Goal: Information Seeking & Learning: Learn about a topic

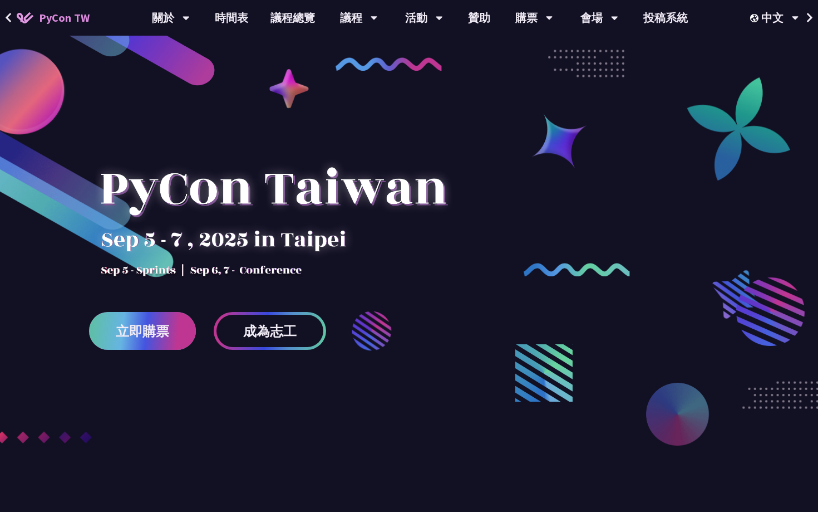
click at [113, 328] on link "立即購票" at bounding box center [142, 331] width 107 height 38
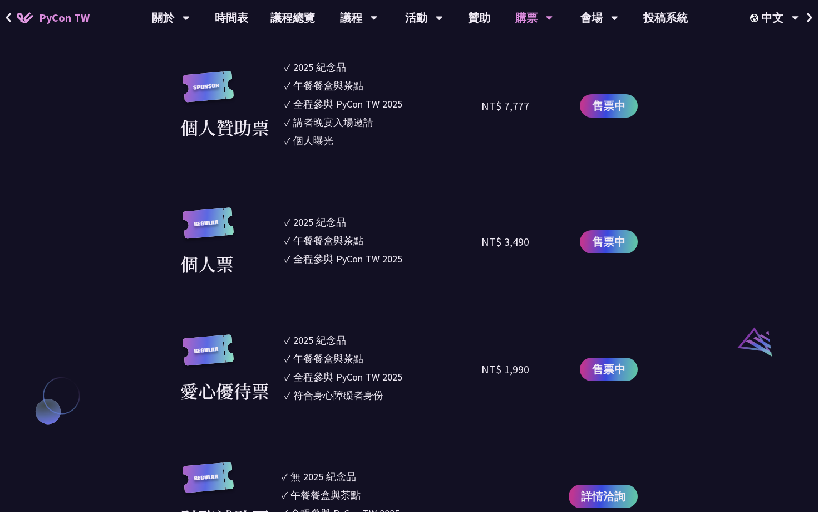
scroll to position [986, 0]
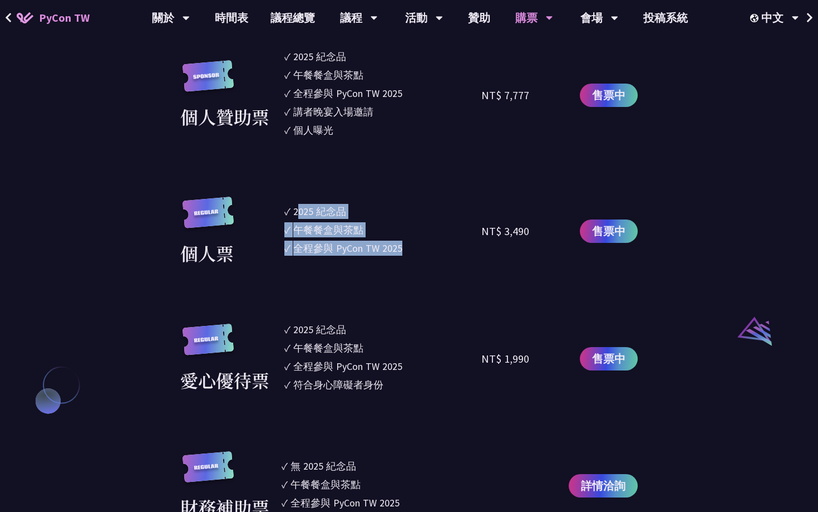
drag, startPoint x: 299, startPoint y: 212, endPoint x: 409, endPoint y: 257, distance: 119.3
click at [410, 257] on ul "✓ 2025 [PERSON_NAME]✓ 午餐餐盒與茶點 ✓ 全程參與 PyCon TW 2025" at bounding box center [382, 232] width 197 height 70
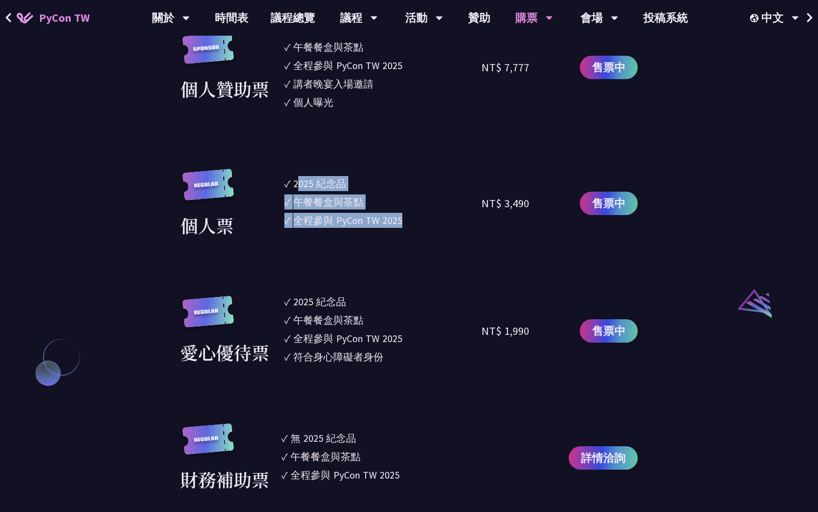
scroll to position [1015, 0]
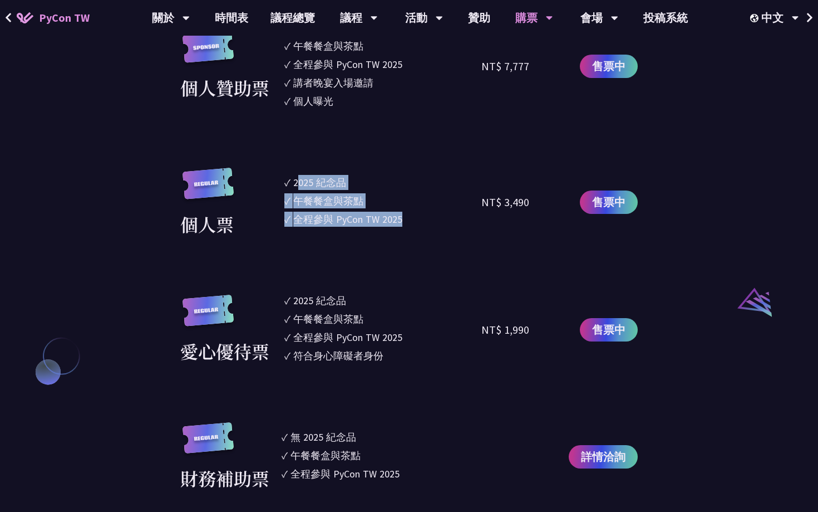
click at [389, 204] on li "✓ 午餐餐盒與茶點" at bounding box center [382, 200] width 197 height 15
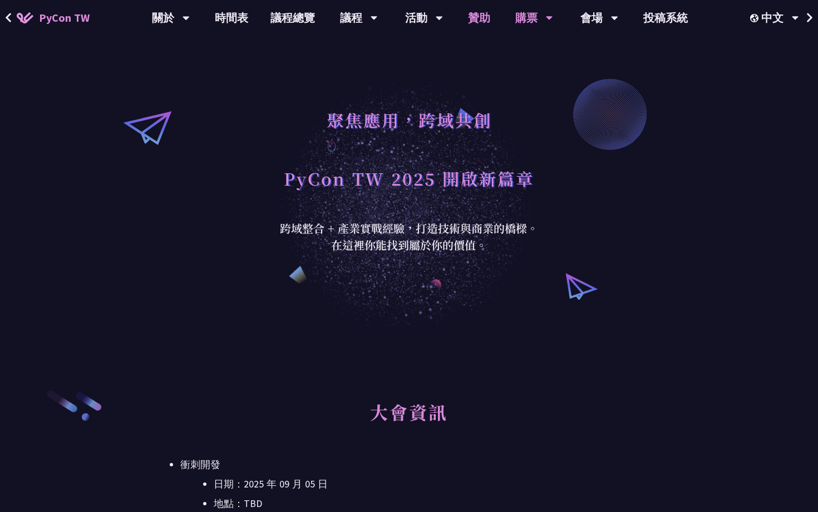
scroll to position [0, 0]
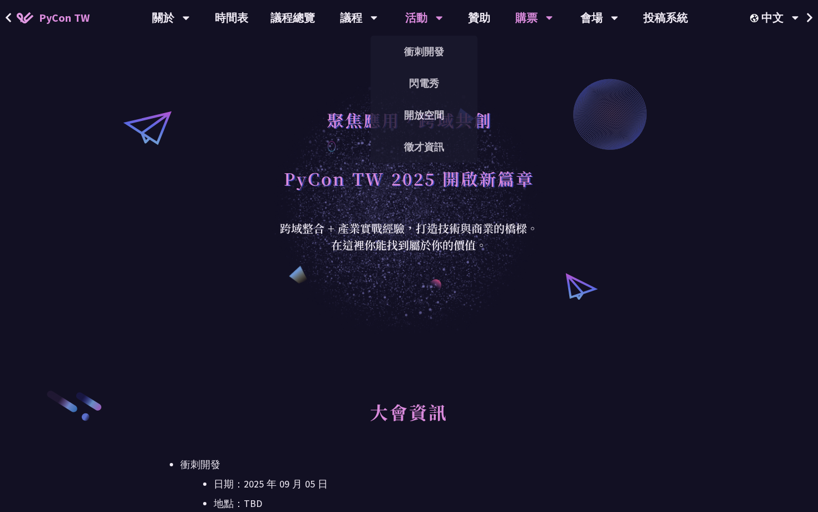
click at [190, 23] on div "活動" at bounding box center [171, 18] width 38 height 36
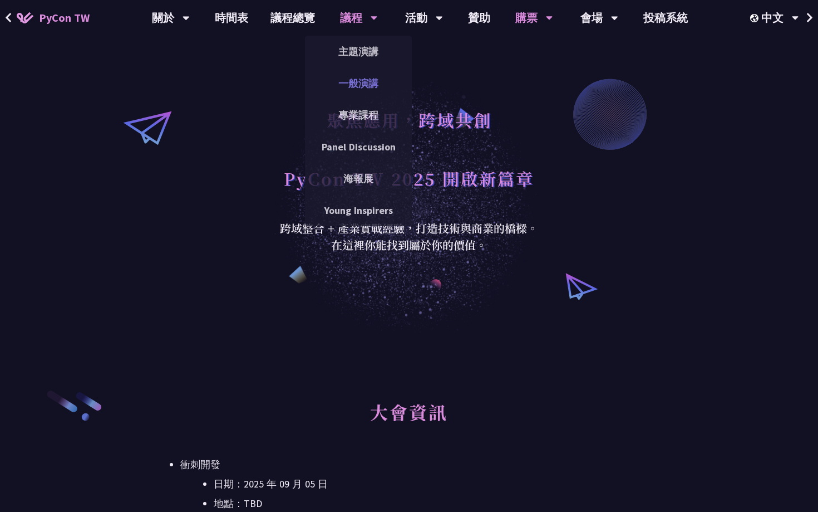
click at [348, 90] on link "一般演講" at bounding box center [358, 83] width 107 height 26
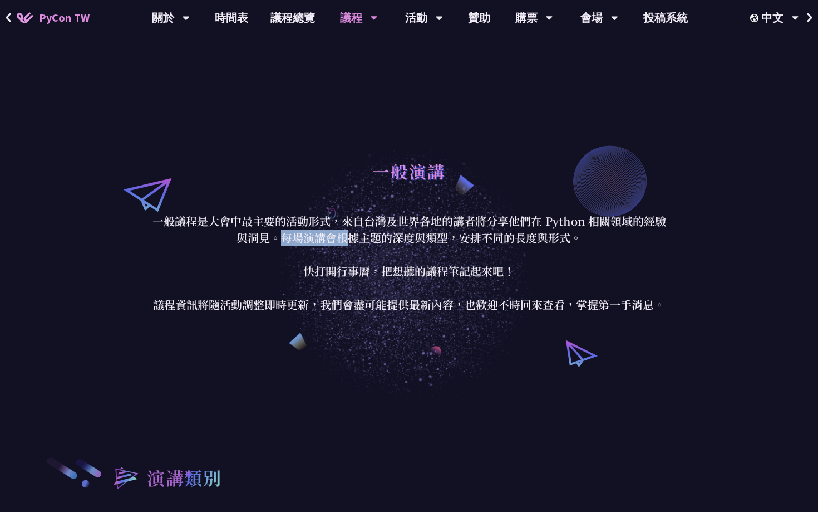
drag, startPoint x: 284, startPoint y: 241, endPoint x: 357, endPoint y: 244, distance: 73.5
click at [357, 244] on p "一般議程是大會中最主要的活動形式，來自台灣及世界各地的講者將分享他們在 Python 相關領域的經驗與洞見。每場演講會根據主題的深度與類型，安排不同的長度與形…" at bounding box center [409, 263] width 518 height 100
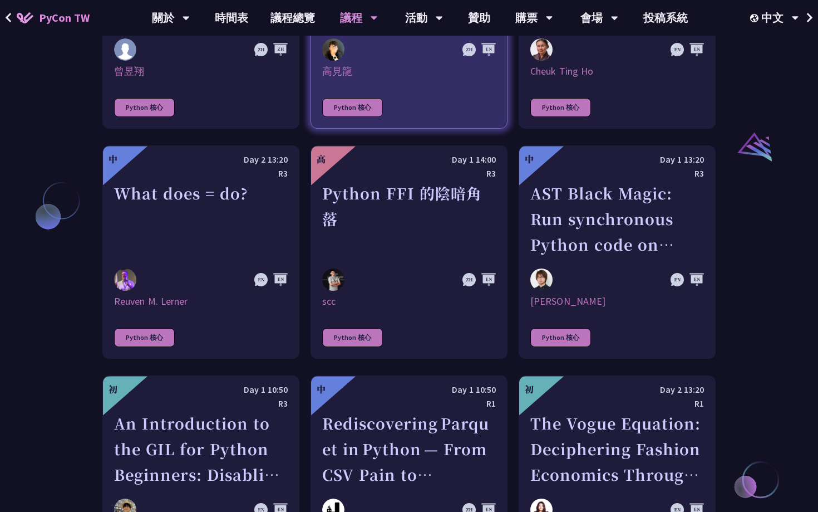
scroll to position [1327, 0]
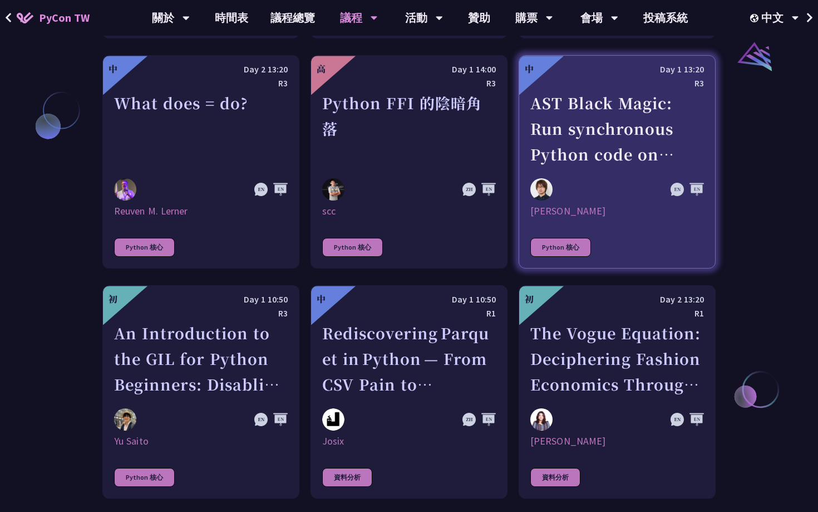
click at [548, 90] on div "AST Black Magic: Run synchronous Python code on asynchronous Pyodide" at bounding box center [618, 128] width 174 height 77
